Goal: Navigation & Orientation: Find specific page/section

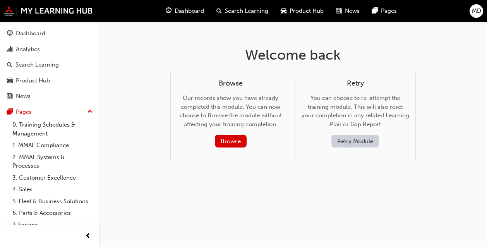
click at [303, 10] on span "Product Hub" at bounding box center [306, 11] width 34 height 9
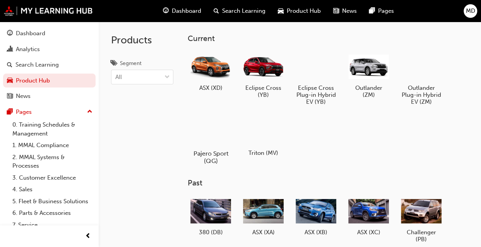
click at [211, 130] on div at bounding box center [210, 131] width 43 height 31
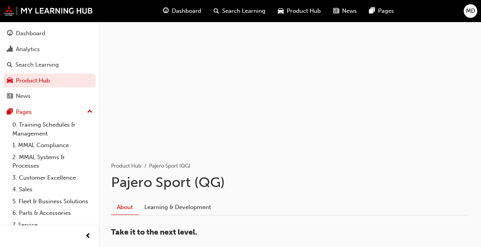
click at [123, 206] on link "About" at bounding box center [124, 207] width 27 height 15
click at [169, 207] on link "Learning & Development" at bounding box center [178, 207] width 78 height 15
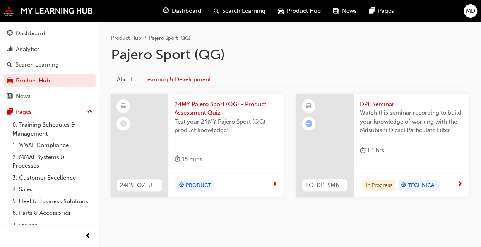
scroll to position [133, 0]
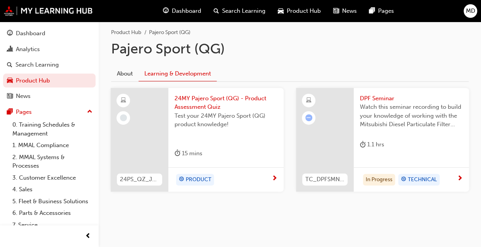
click at [180, 11] on span "Dashboard" at bounding box center [186, 11] width 29 height 9
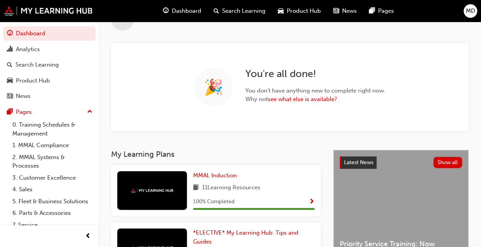
scroll to position [39, 0]
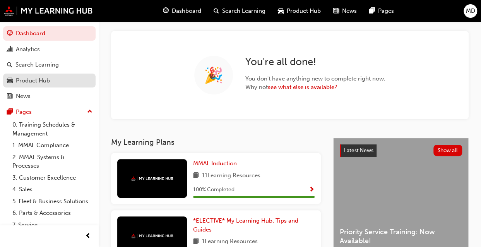
click at [30, 78] on div "Product Hub" at bounding box center [33, 80] width 34 height 9
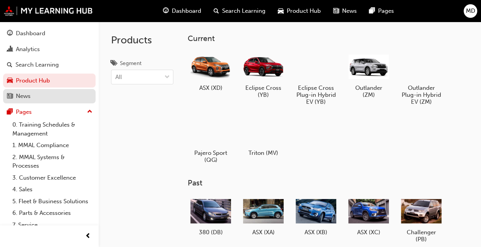
click at [28, 94] on div "News" at bounding box center [23, 96] width 15 height 9
